Goal: Check status

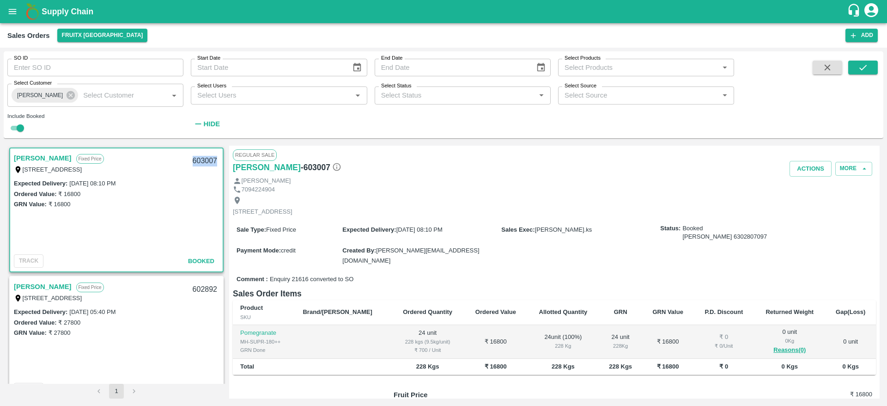
scroll to position [18, 0]
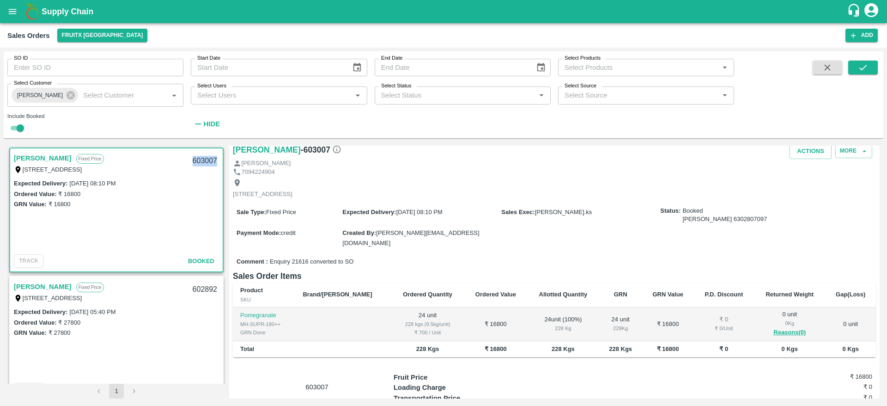
click at [70, 98] on icon at bounding box center [71, 95] width 8 height 8
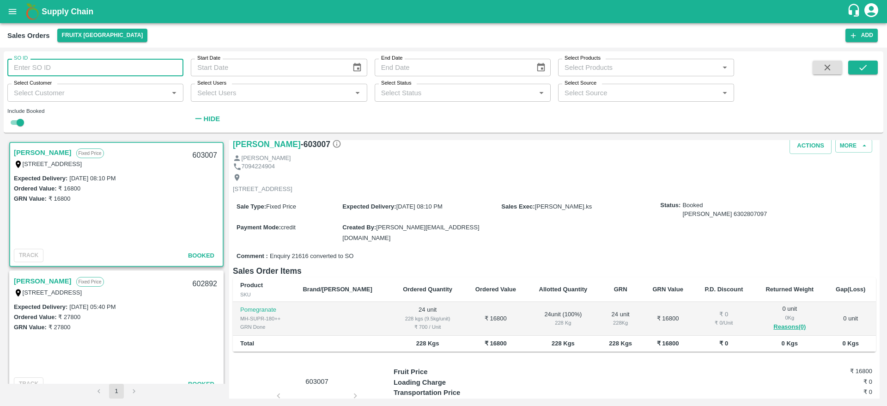
click at [68, 60] on input "SO ID" at bounding box center [95, 68] width 176 height 18
paste input "603084"
type input "603084"
click at [860, 68] on icon "submit" at bounding box center [862, 68] width 7 height 6
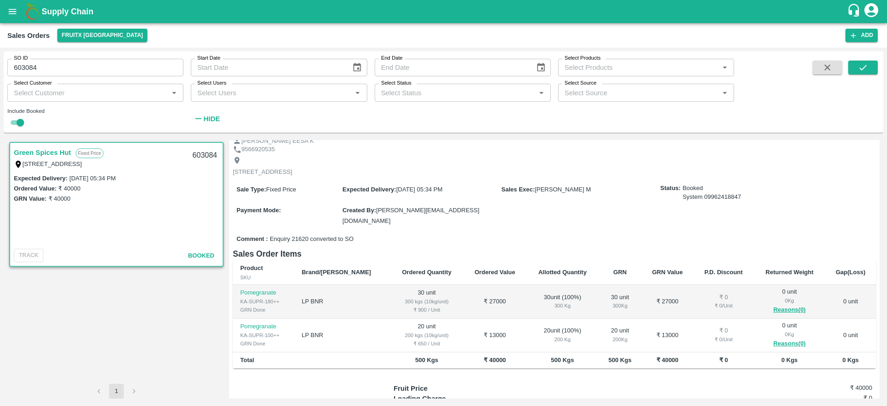
scroll to position [36, 0]
click at [132, 67] on input "603084" at bounding box center [95, 68] width 176 height 18
paste input "text"
click at [862, 65] on icon "submit" at bounding box center [863, 67] width 10 height 10
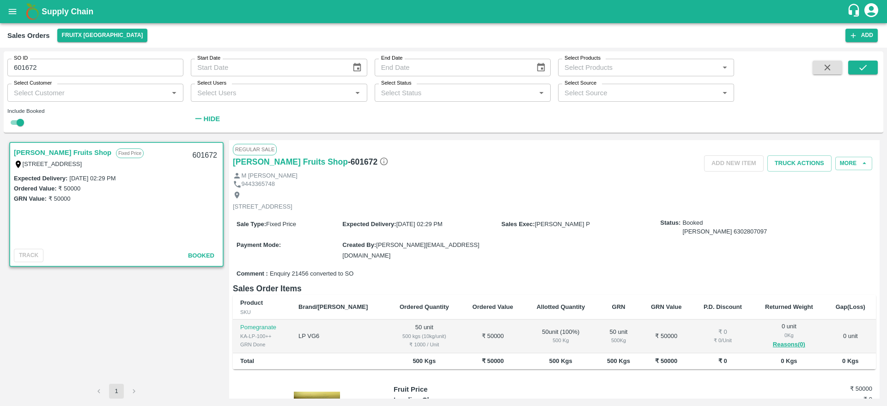
scroll to position [26, 0]
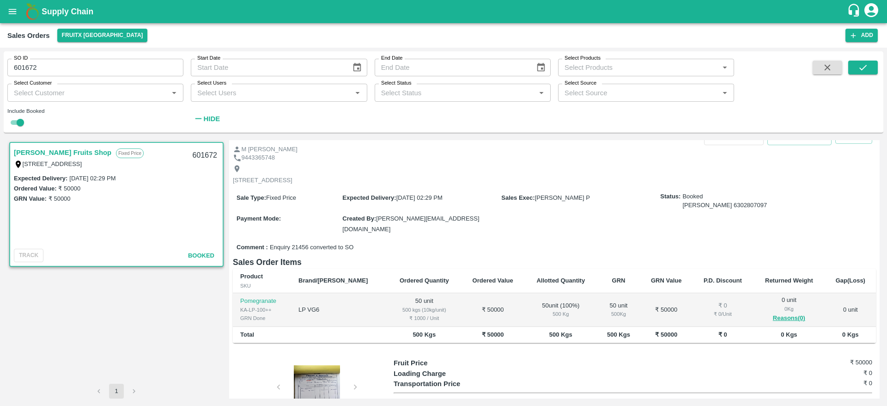
click at [107, 62] on input "601672" at bounding box center [95, 68] width 176 height 18
paste input "text"
type input "601513"
click at [859, 61] on button "submit" at bounding box center [863, 68] width 30 height 14
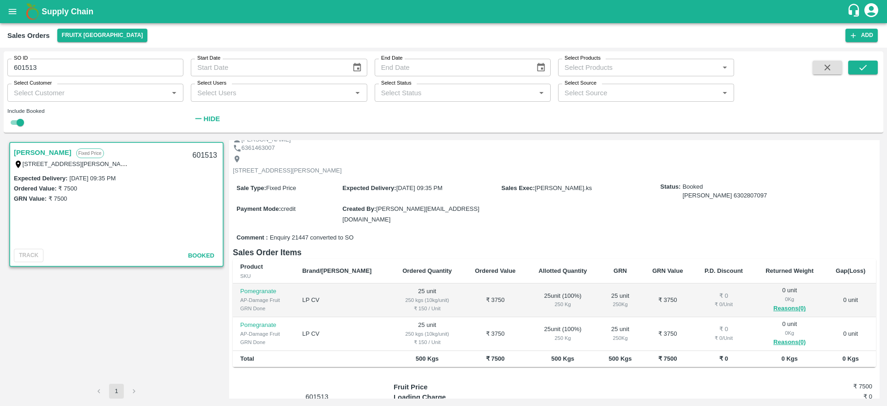
scroll to position [37, 0]
click at [827, 67] on icon "button" at bounding box center [828, 68] width 6 height 6
checkbox input "false"
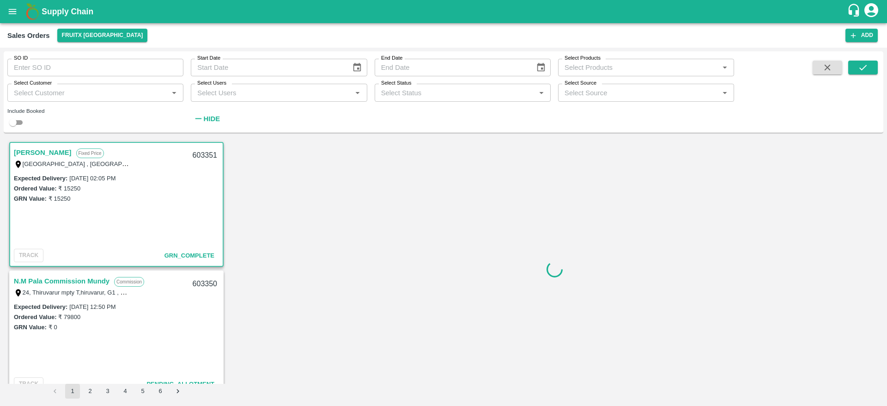
scroll to position [3, 0]
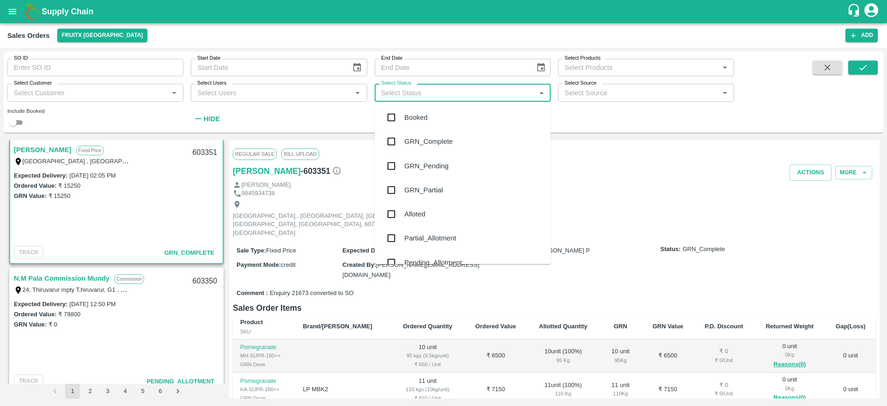
click at [466, 92] on input "Select Status" at bounding box center [454, 92] width 155 height 12
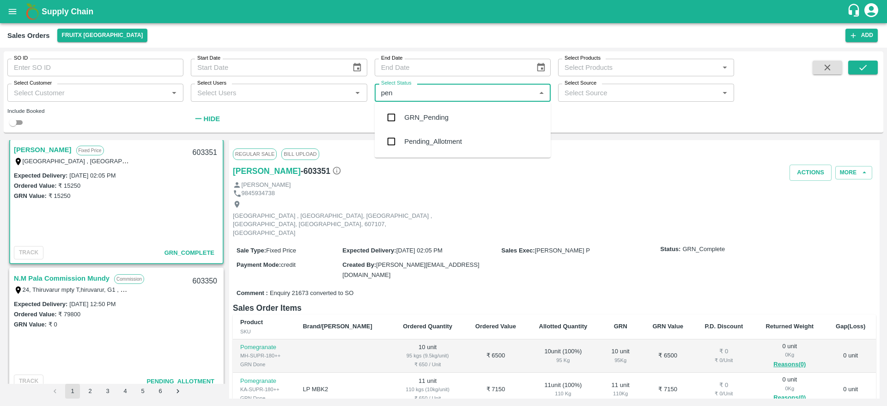
type input "pend"
click at [438, 146] on div "Pending_Allotment" at bounding box center [433, 141] width 58 height 10
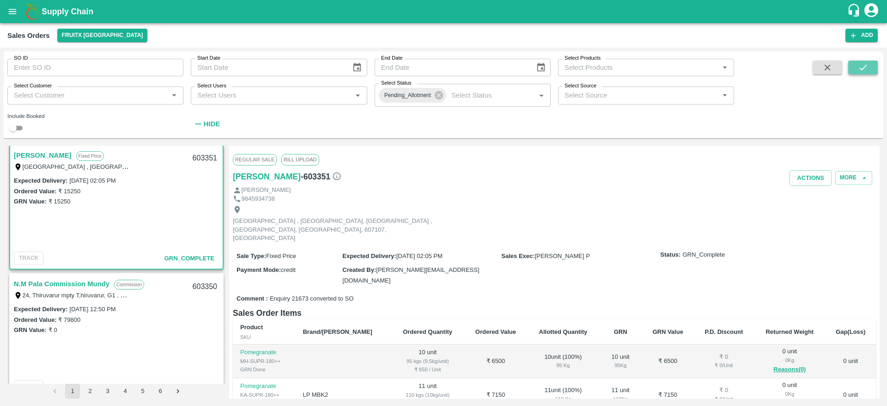
click at [862, 69] on icon "submit" at bounding box center [862, 68] width 7 height 6
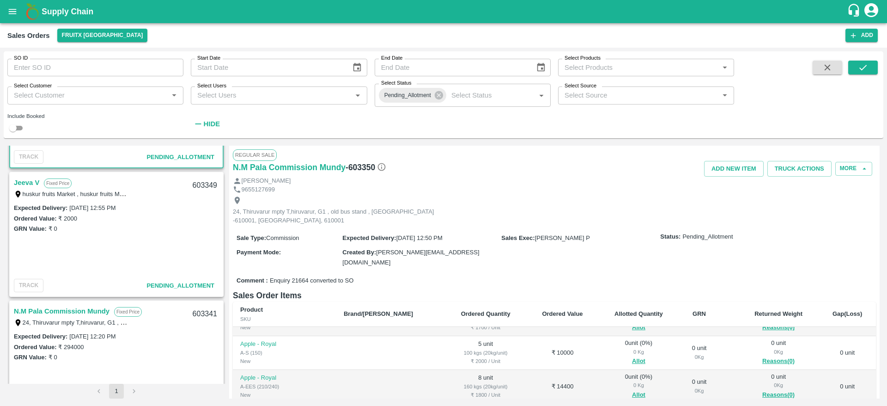
scroll to position [116, 0]
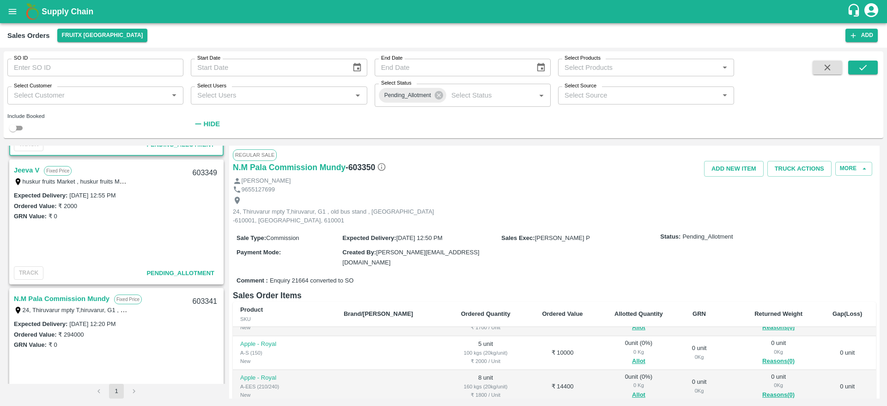
click at [24, 171] on link "Jeeva V" at bounding box center [26, 170] width 25 height 12
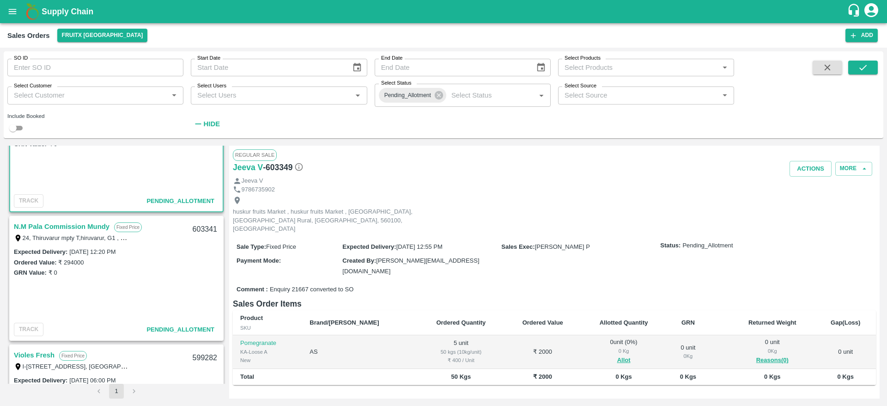
scroll to position [191, 0]
click at [68, 237] on label "24, Thiruvarur mpty T,hiruvarur, G1 , old bus stand , [GEOGRAPHIC_DATA] -610001…" at bounding box center [180, 234] width 314 height 7
click at [71, 226] on link "N.M Pala Commission Mundy" at bounding box center [62, 224] width 96 height 12
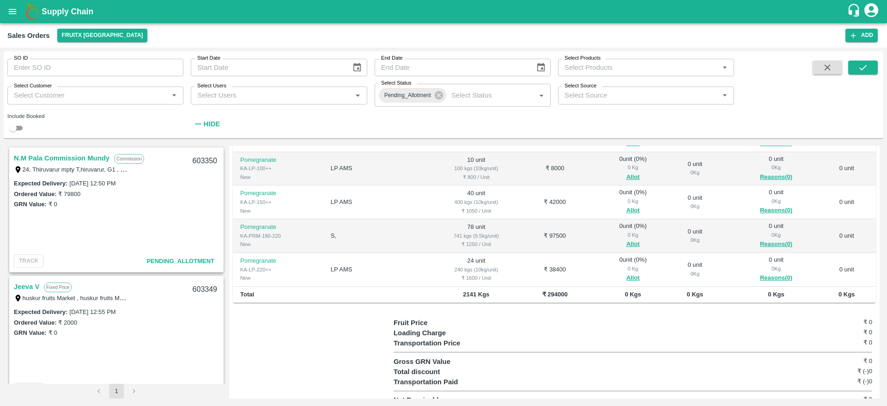
click at [56, 153] on link "N.M Pala Commission Mundy" at bounding box center [62, 158] width 96 height 12
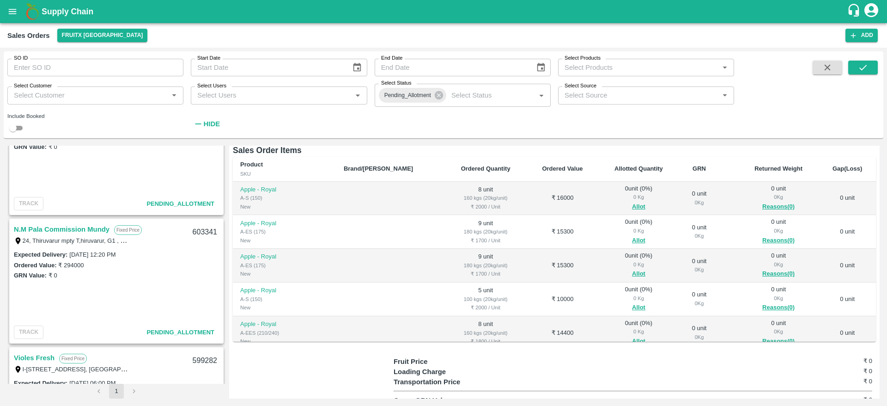
scroll to position [194, 0]
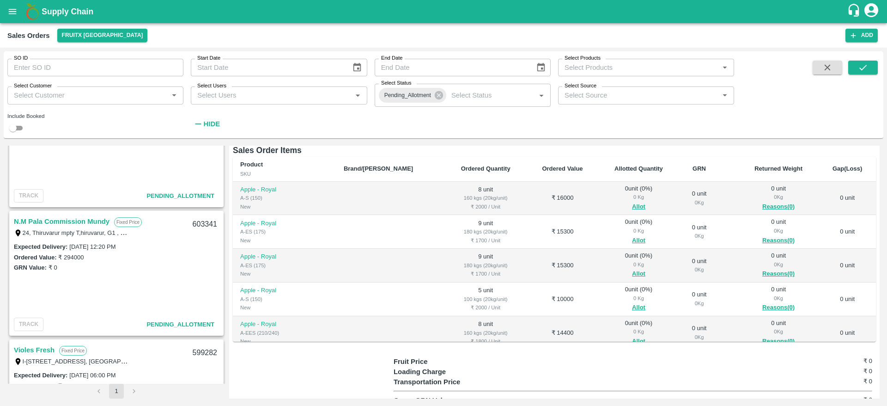
click at [39, 217] on link "N.M Pala Commission Mundy" at bounding box center [62, 221] width 96 height 12
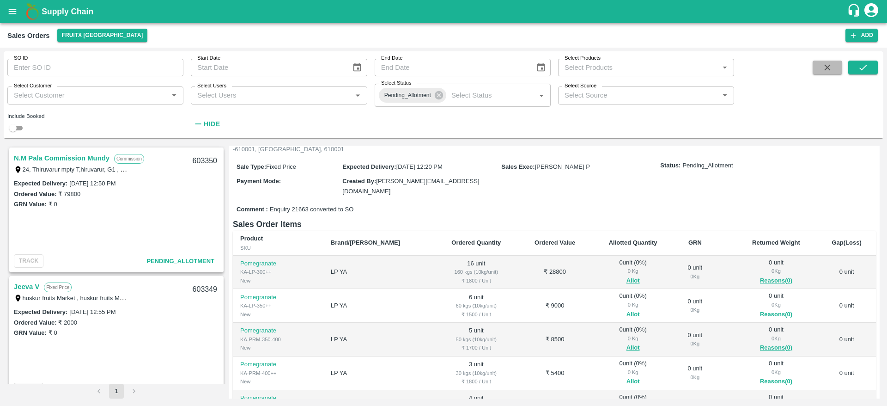
click at [833, 69] on button "button" at bounding box center [828, 68] width 30 height 14
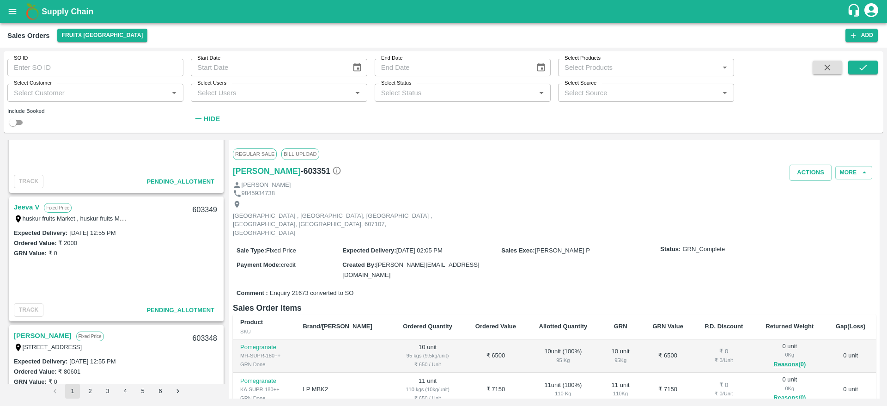
scroll to position [260, 0]
